Goal: Task Accomplishment & Management: Complete application form

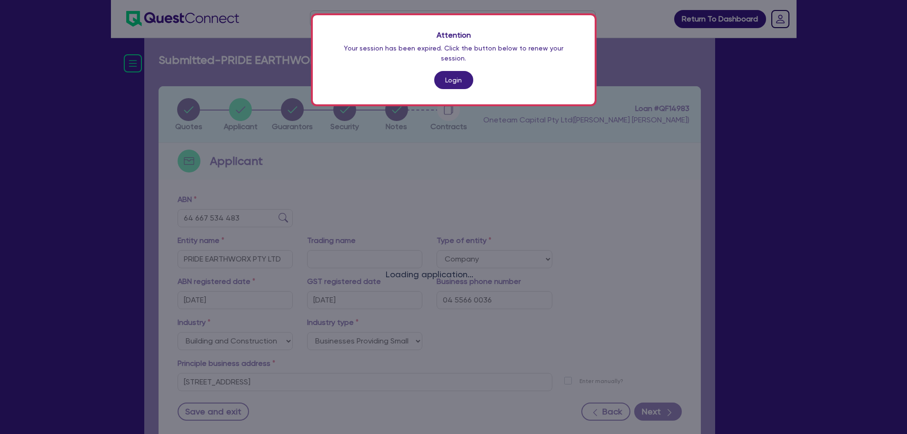
select select "COMPANY"
select select "BUILDING_CONSTRUCTION"
select select "BUSINESSES_CONSTRUCTION_SERVICES"
click at [459, 71] on link "Login" at bounding box center [453, 80] width 39 height 18
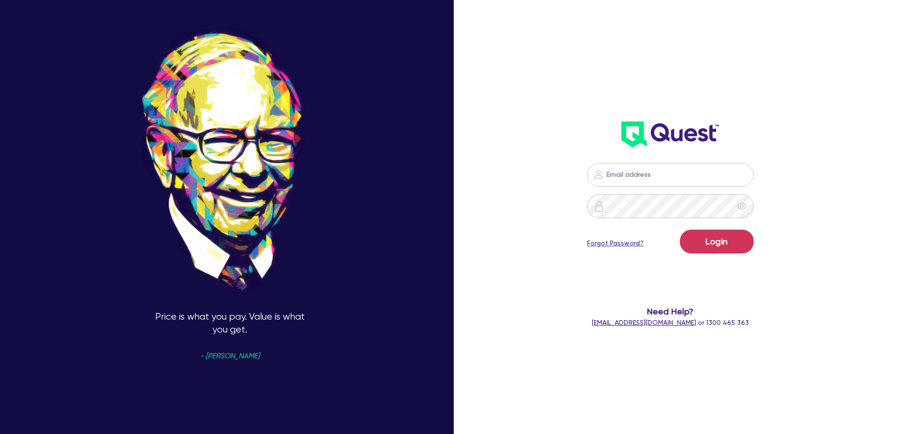
type input "[PERSON_NAME][EMAIL_ADDRESS][PERSON_NAME][DOMAIN_NAME]"
click at [718, 235] on button "Login" at bounding box center [717, 241] width 74 height 24
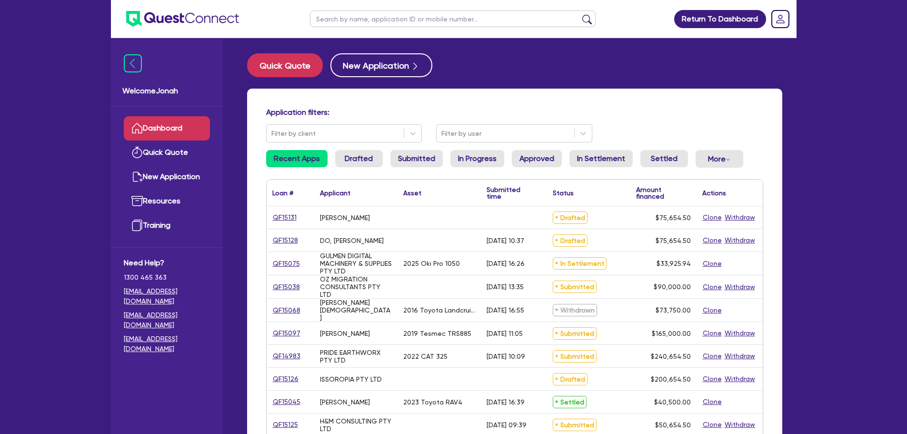
click at [392, 21] on input "text" at bounding box center [453, 18] width 286 height 17
type input "frank"
click at [593, 20] on button "submit" at bounding box center [586, 20] width 15 height 13
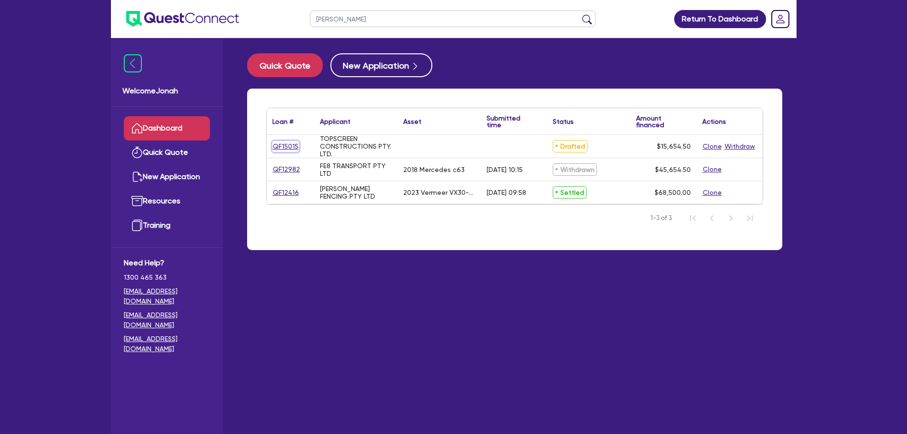
click at [292, 148] on link "QF15015" at bounding box center [285, 146] width 27 height 11
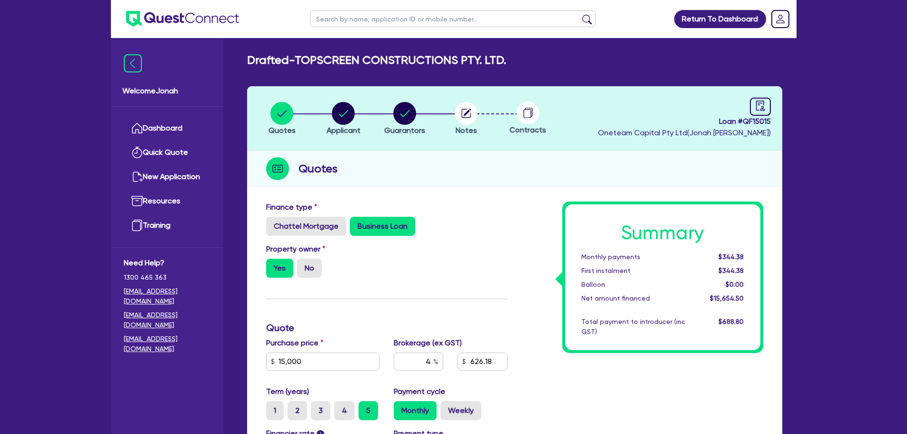
click at [527, 113] on circle at bounding box center [527, 112] width 23 height 23
click at [467, 111] on icon "button" at bounding box center [468, 113] width 8 height 8
select select "Other"
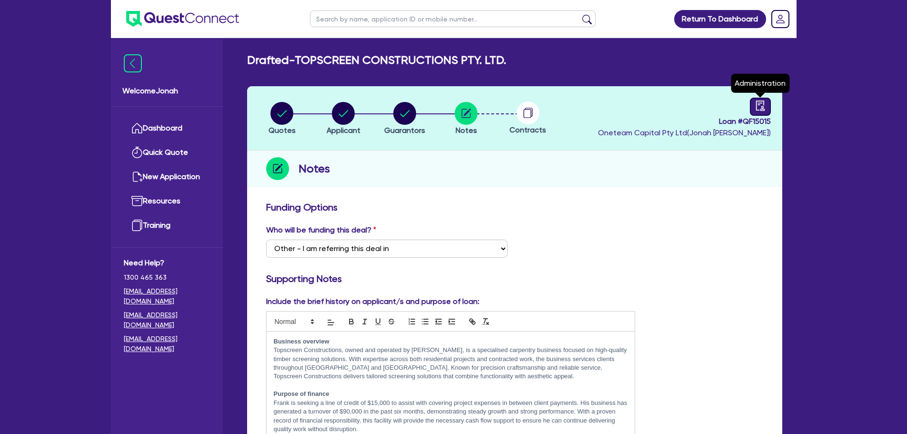
click at [764, 109] on icon "audit" at bounding box center [760, 105] width 10 height 10
select select "DRAFTED_NEW"
select select "Other"
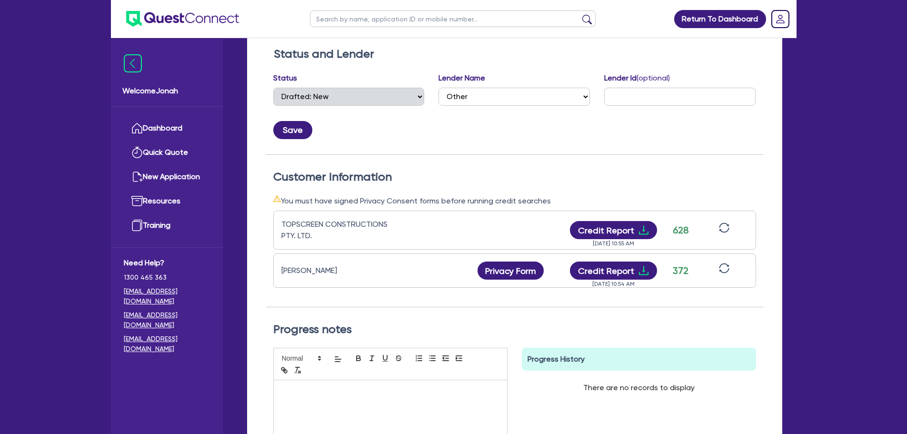
scroll to position [190, 0]
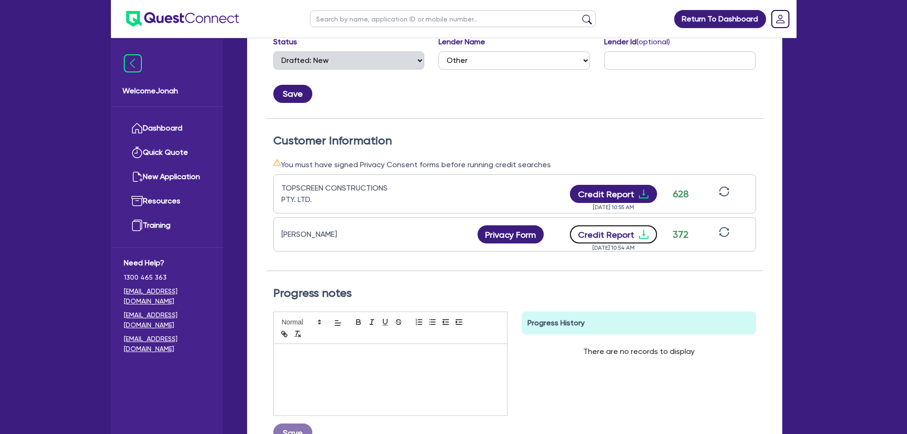
click at [624, 233] on button "Credit Report" at bounding box center [613, 234] width 87 height 18
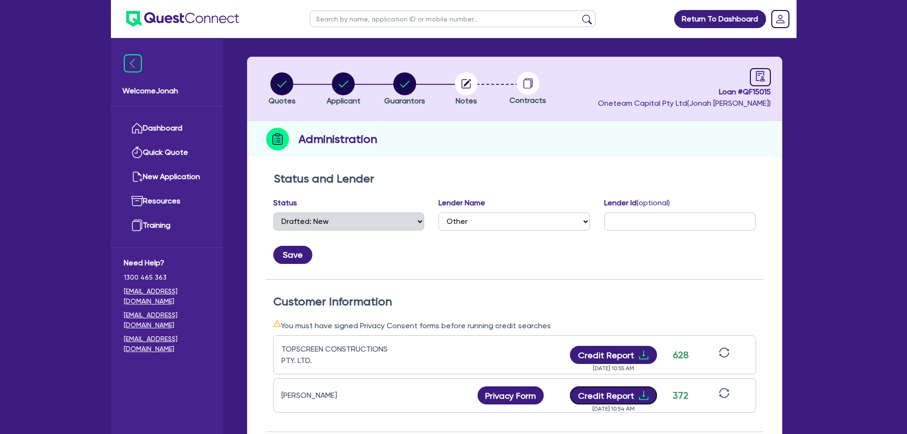
scroll to position [12, 0]
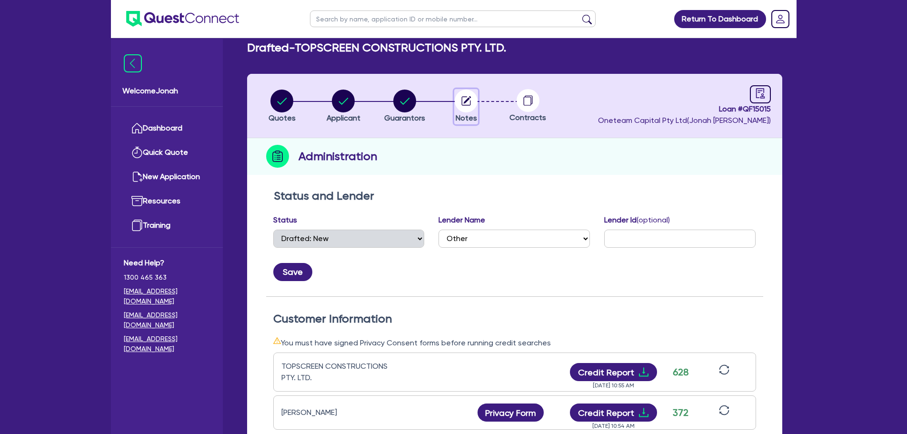
click at [466, 100] on icon "button" at bounding box center [468, 100] width 8 height 8
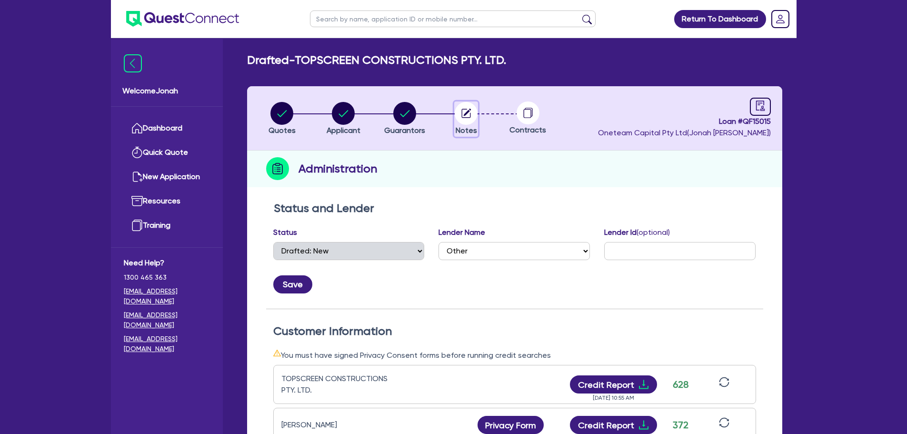
select select "Other"
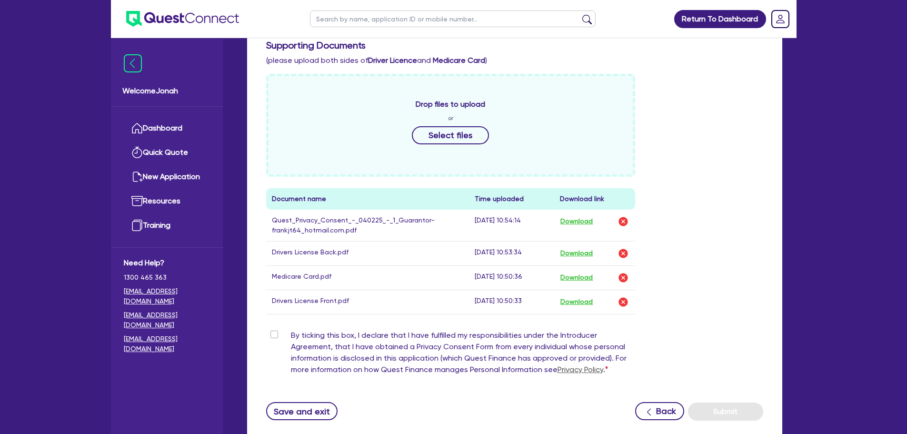
scroll to position [479, 0]
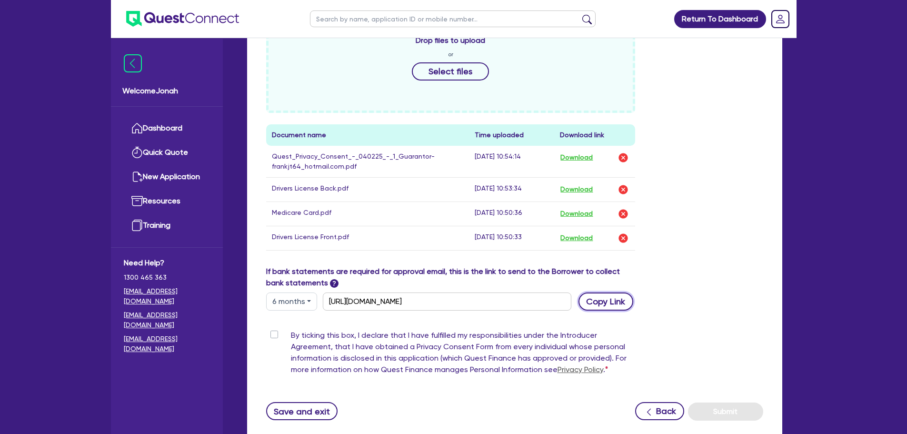
click at [618, 305] on button "Copy Link" at bounding box center [605, 301] width 55 height 18
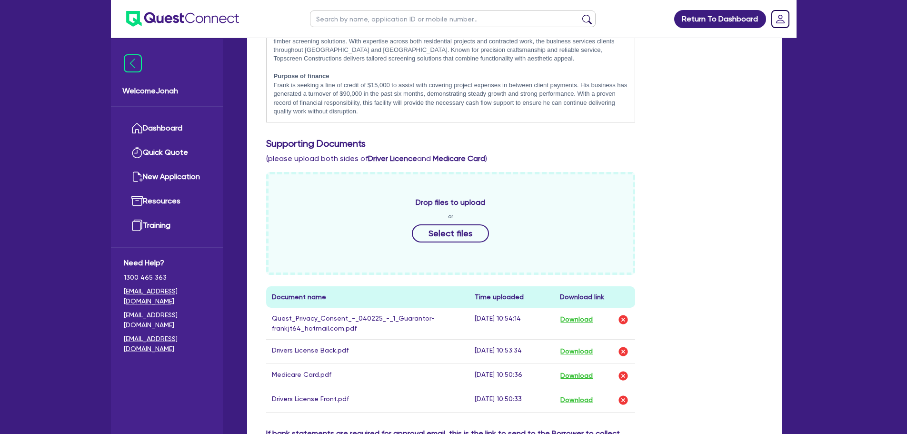
scroll to position [146, 0]
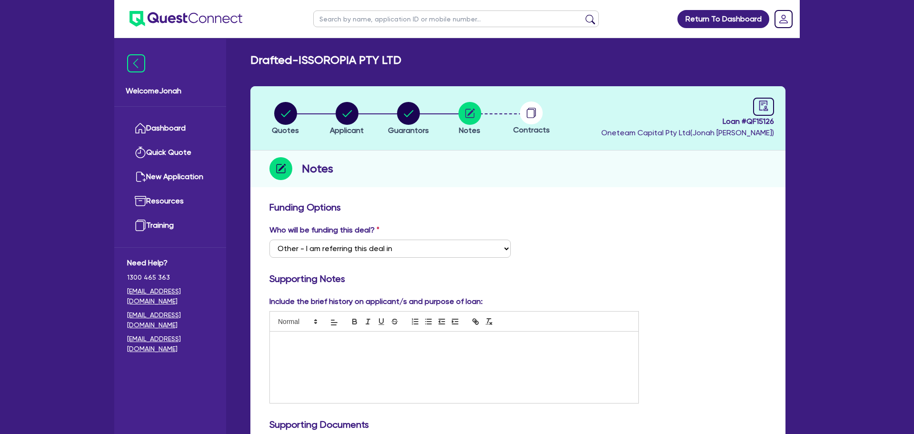
select select "Other"
